Goal: Information Seeking & Learning: Learn about a topic

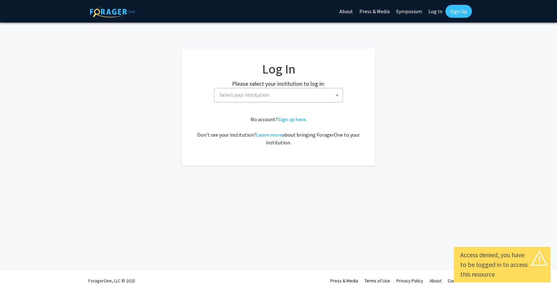
select select
click at [290, 95] on span "Select your institution" at bounding box center [280, 94] width 126 height 13
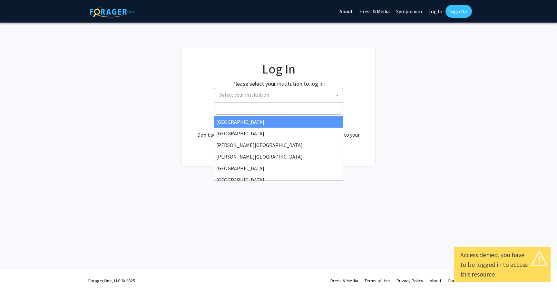
click at [300, 79] on label "Please select your institution to log in:" at bounding box center [278, 83] width 93 height 9
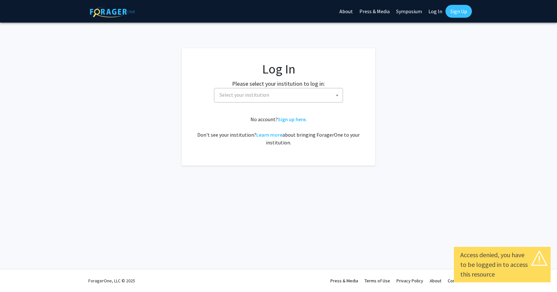
click at [300, 93] on span "Select your institution" at bounding box center [280, 94] width 126 height 13
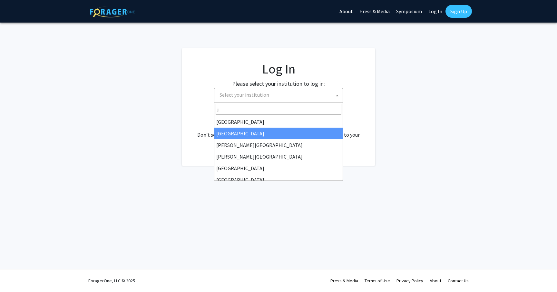
type input "jo"
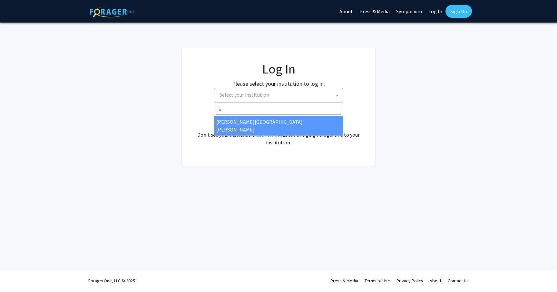
select select "1"
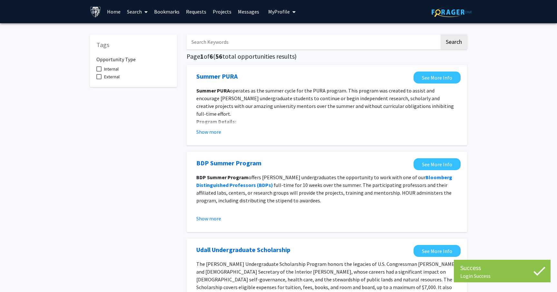
click at [284, 14] on span "My Profile" at bounding box center [279, 11] width 22 height 6
click at [289, 39] on span "View Profile" at bounding box center [308, 36] width 39 height 7
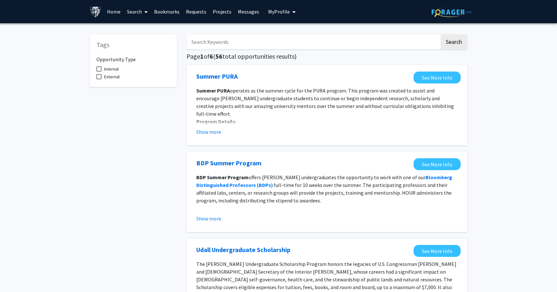
click at [230, 45] on input "Search Keywords" at bounding box center [313, 41] width 253 height 15
type input "graduate"
click at [453, 43] on button "Search" at bounding box center [453, 41] width 26 height 15
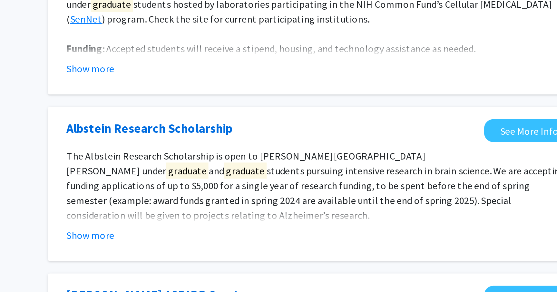
scroll to position [298, 0]
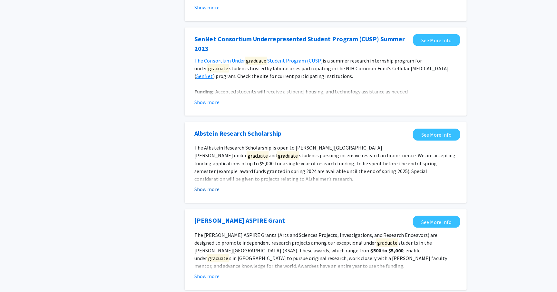
click at [204, 191] on button "Show more" at bounding box center [208, 188] width 25 height 8
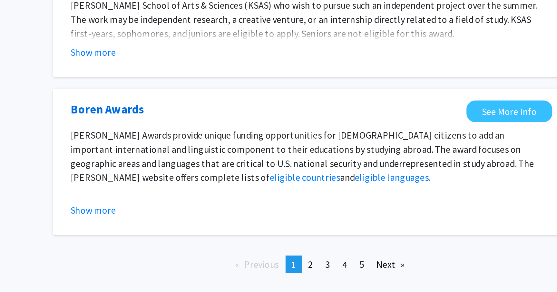
scroll to position [727, 0]
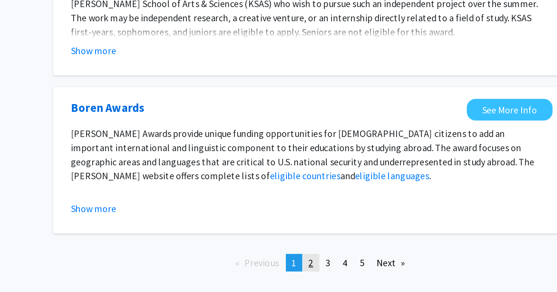
click at [323, 271] on link "page 2" at bounding box center [327, 276] width 9 height 10
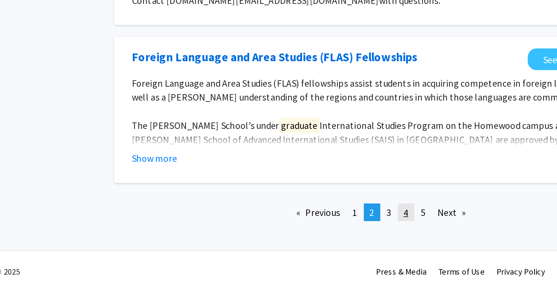
scroll to position [691, 0]
click at [336, 245] on span "3" at bounding box center [337, 248] width 3 height 6
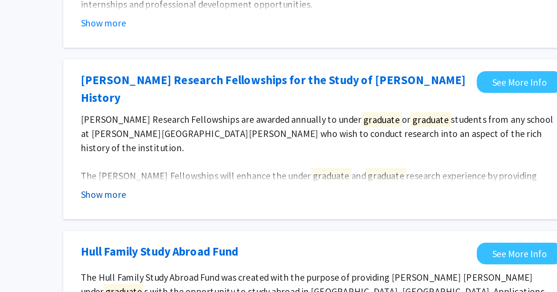
click at [196, 222] on button "Show more" at bounding box center [208, 226] width 25 height 8
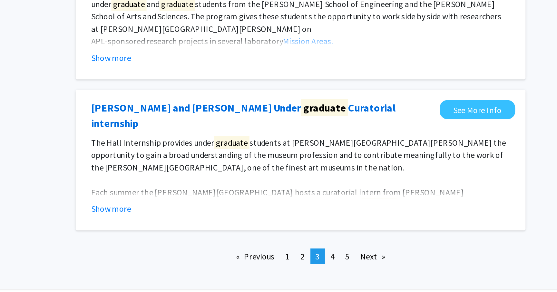
scroll to position [764, 0]
click at [345, 266] on span "4" at bounding box center [346, 269] width 3 height 6
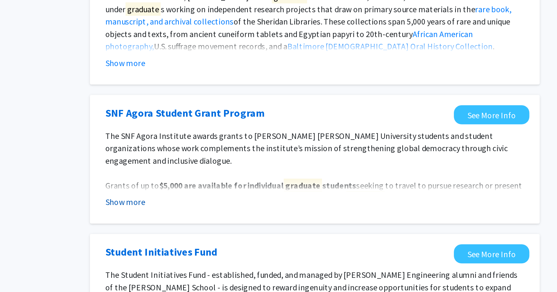
click at [196, 222] on button "Show more" at bounding box center [208, 226] width 25 height 8
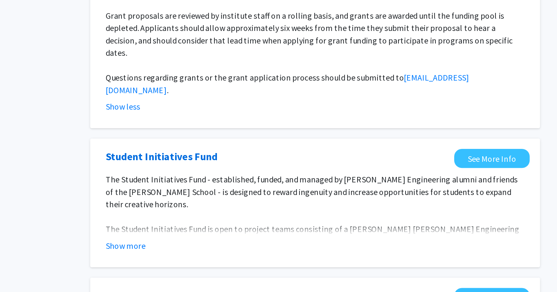
scroll to position [131, 0]
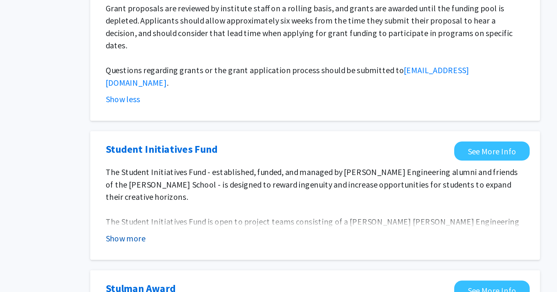
click at [196, 254] on button "Show more" at bounding box center [208, 258] width 25 height 8
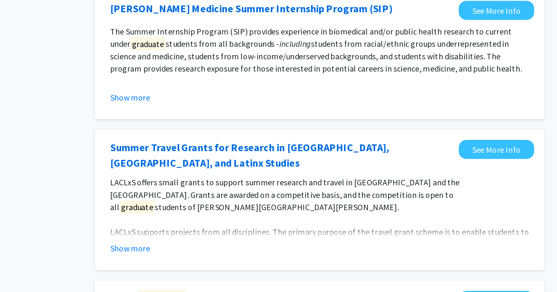
scroll to position [681, 0]
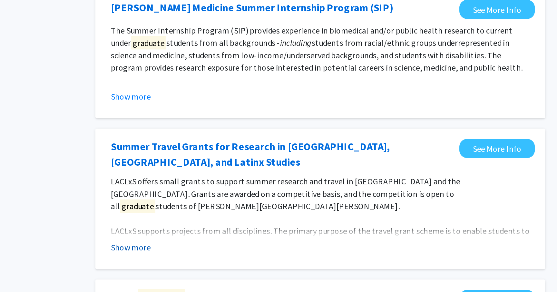
click at [196, 260] on button "Show more" at bounding box center [208, 264] width 25 height 8
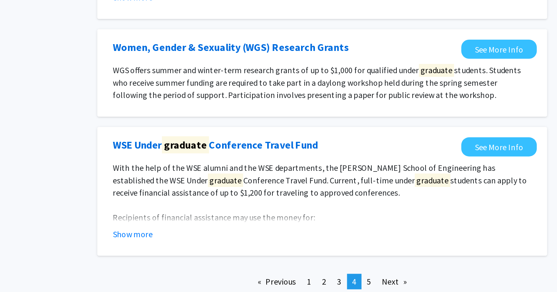
scroll to position [1000, 0]
click at [355, 282] on span "5" at bounding box center [356, 285] width 3 height 6
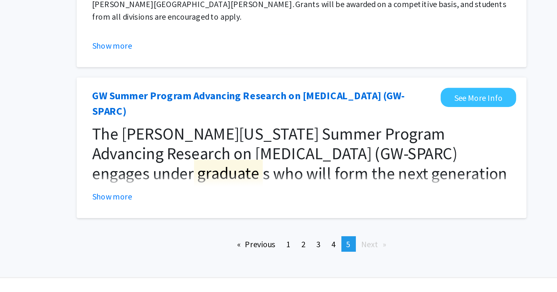
scroll to position [521, 0]
